Goal: Task Accomplishment & Management: Use online tool/utility

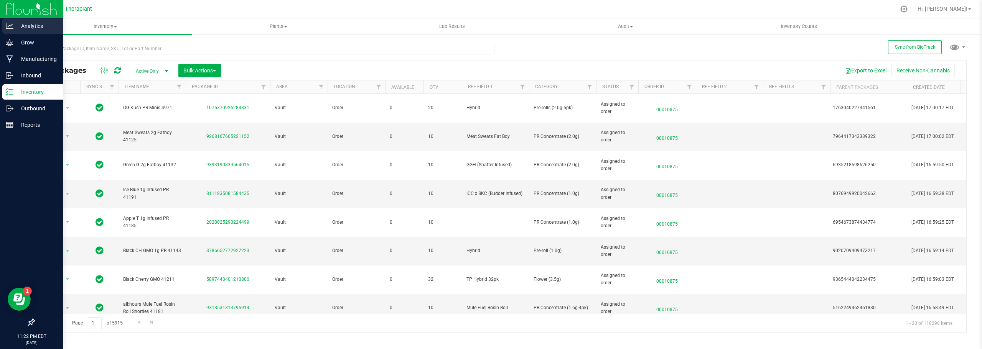
click at [8, 34] on link "Analytics" at bounding box center [31, 26] width 63 height 16
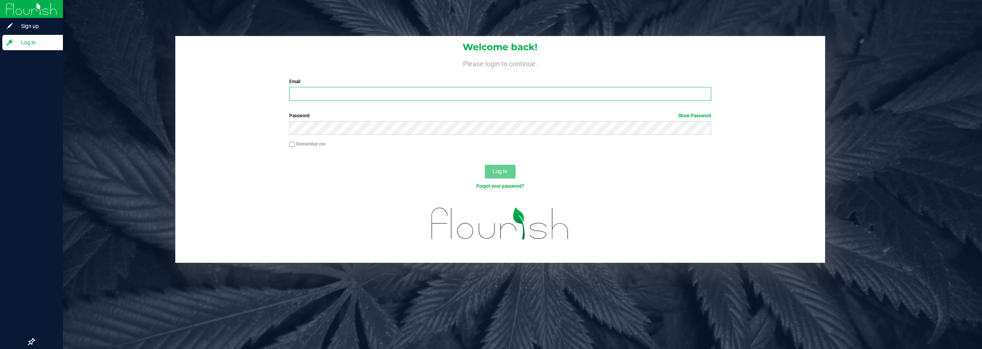
type input "[EMAIL_ADDRESS][DOMAIN_NAME]"
click at [504, 177] on button "Log In" at bounding box center [500, 172] width 31 height 14
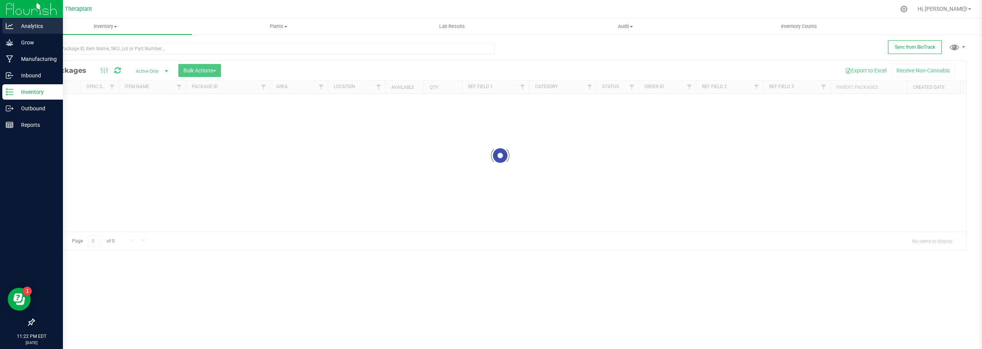
click at [22, 22] on p "Analytics" at bounding box center [36, 25] width 46 height 9
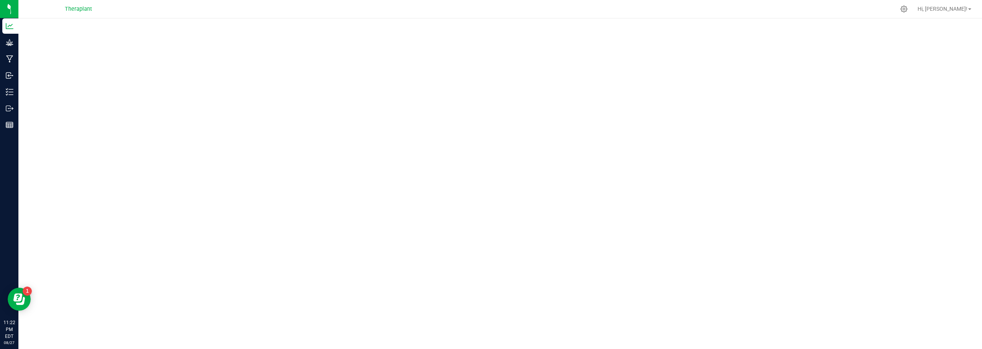
click at [616, 21] on div at bounding box center [499, 181] width 963 height 326
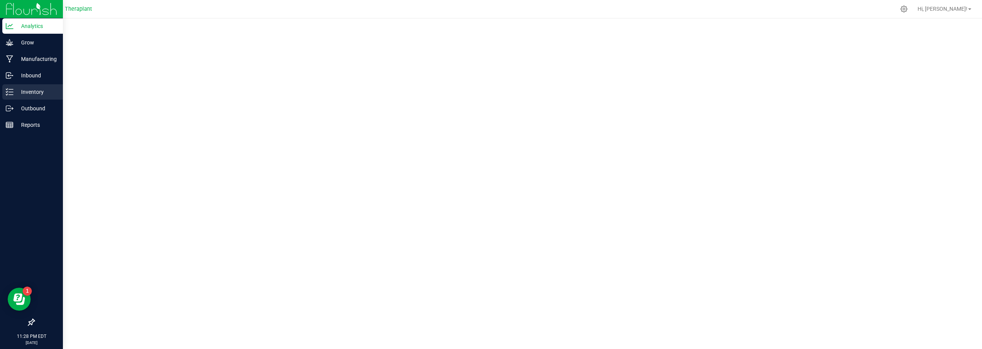
click at [14, 92] on p "Inventory" at bounding box center [36, 91] width 46 height 9
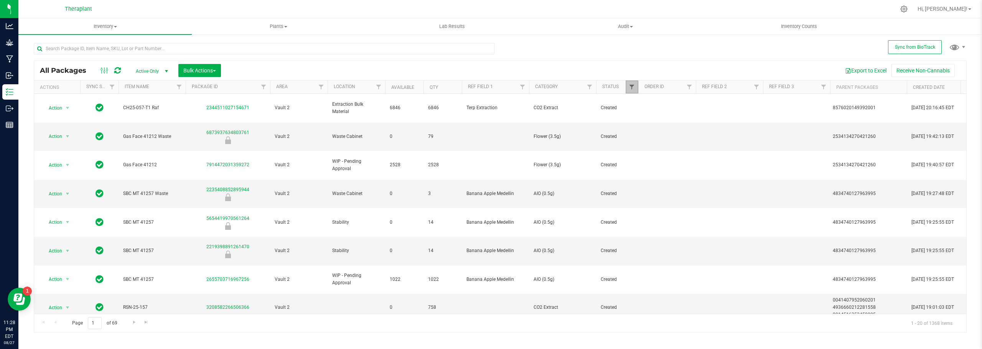
click at [628, 89] on span "Filter" at bounding box center [631, 87] width 6 height 6
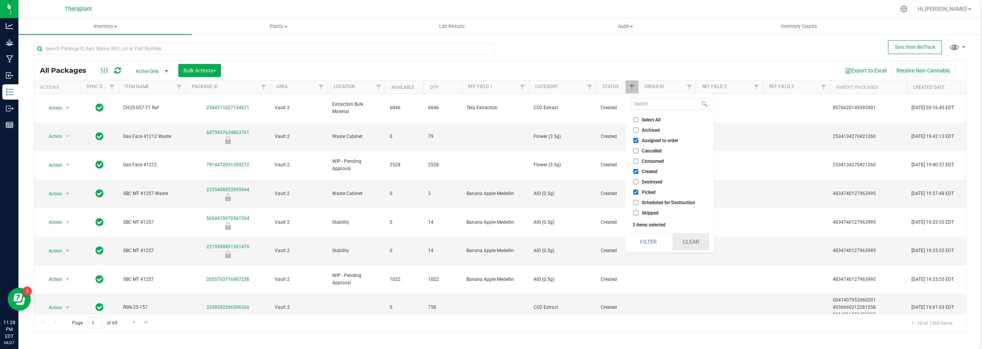
click at [694, 240] on button "Clear" at bounding box center [690, 242] width 37 height 17
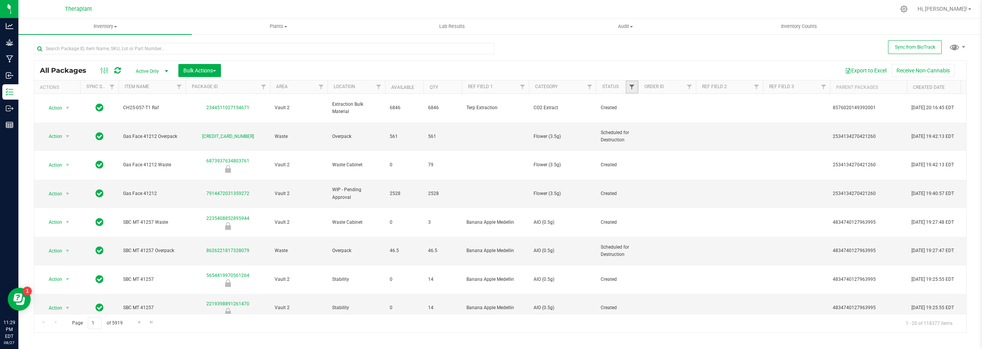
click at [635, 87] on span "Filter" at bounding box center [631, 87] width 6 height 6
click at [636, 172] on input "Created" at bounding box center [635, 171] width 5 height 5
checkbox input "true"
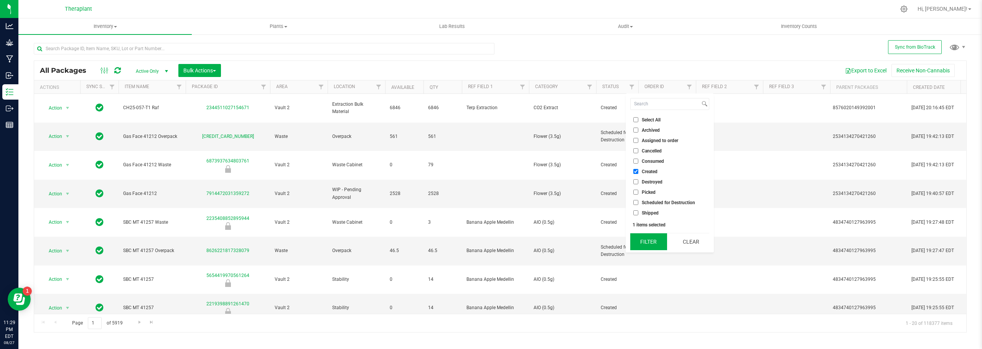
click at [636, 241] on button "Filter" at bounding box center [648, 242] width 37 height 17
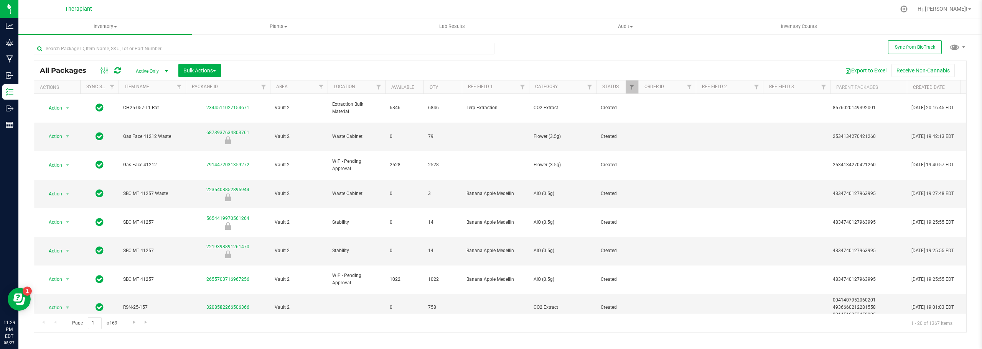
click at [876, 69] on button "Export to Excel" at bounding box center [865, 70] width 51 height 13
